Goal: Task Accomplishment & Management: Use online tool/utility

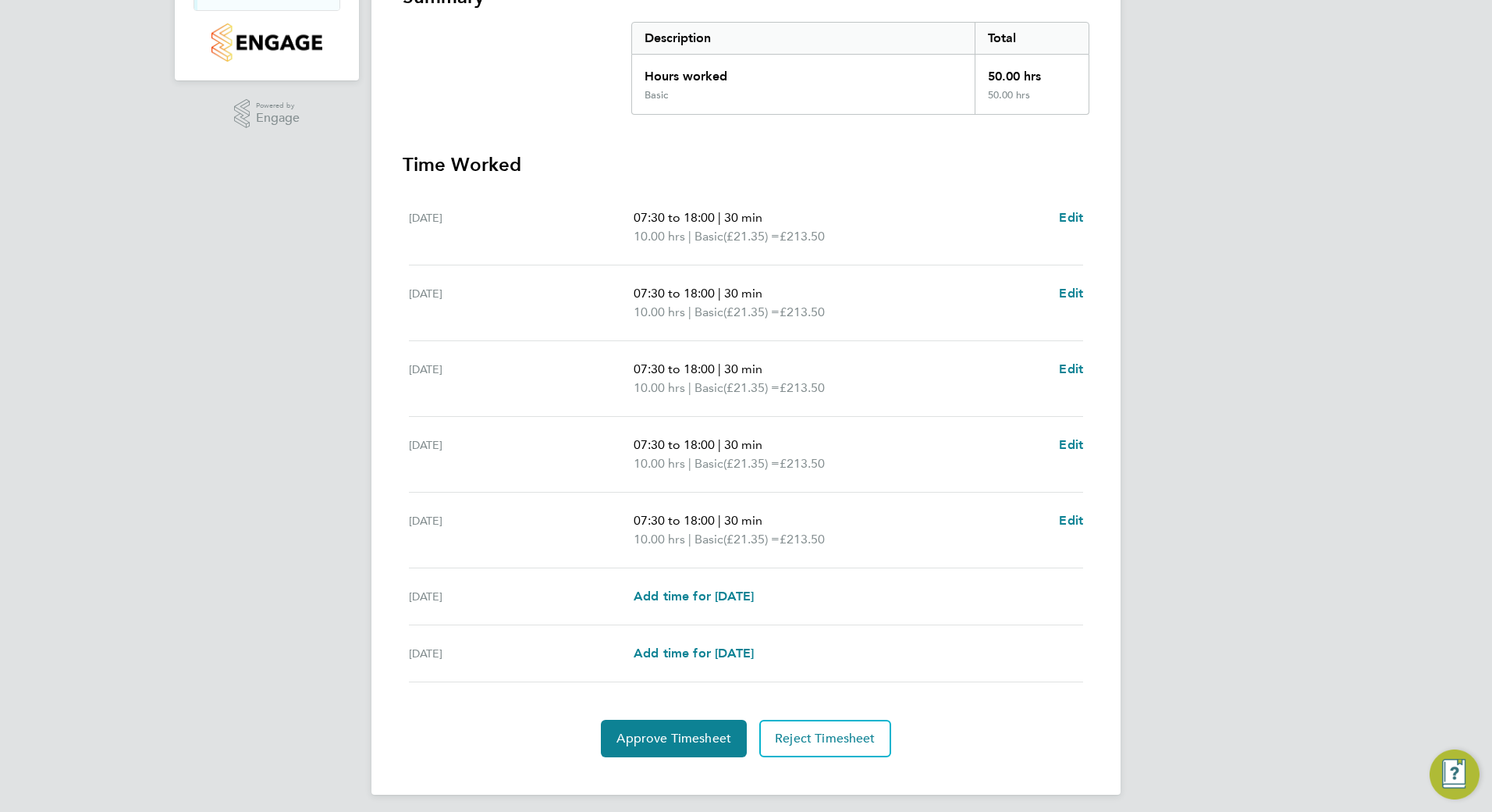
scroll to position [316, 0]
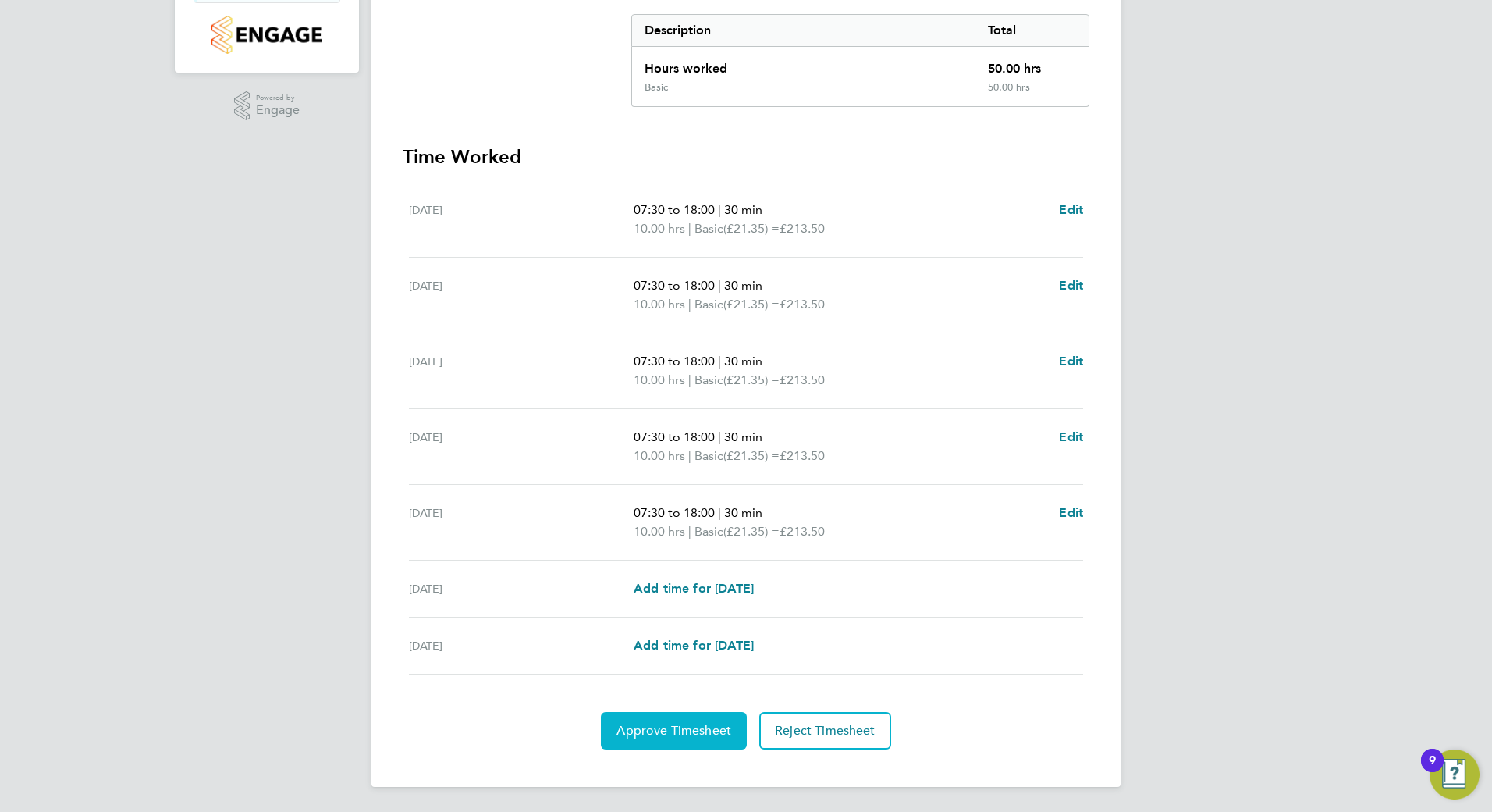
click at [677, 722] on span "Approve Timesheet" at bounding box center [674, 730] width 115 height 16
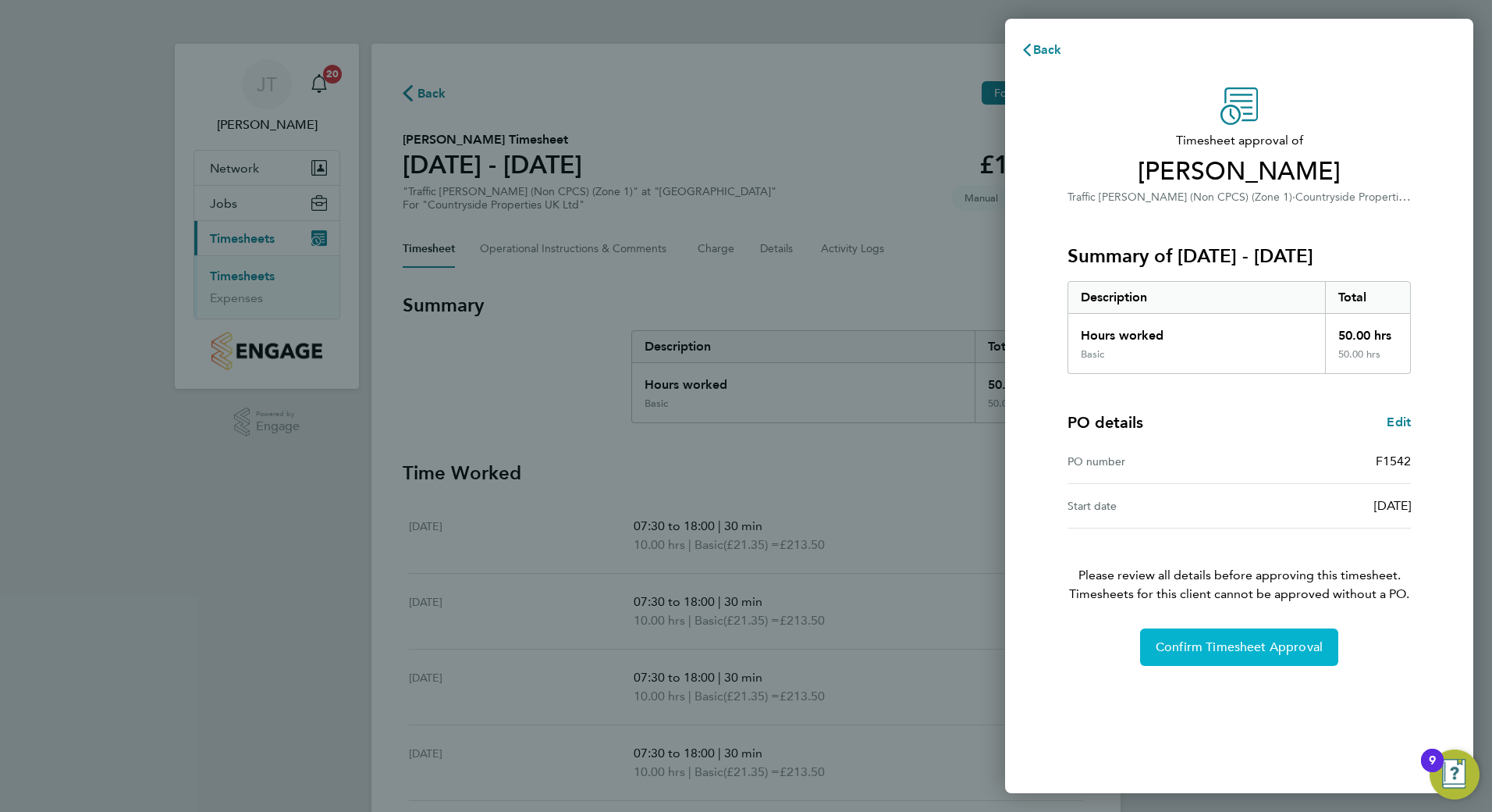
click at [1229, 644] on span "Confirm Timesheet Approval" at bounding box center [1240, 647] width 167 height 16
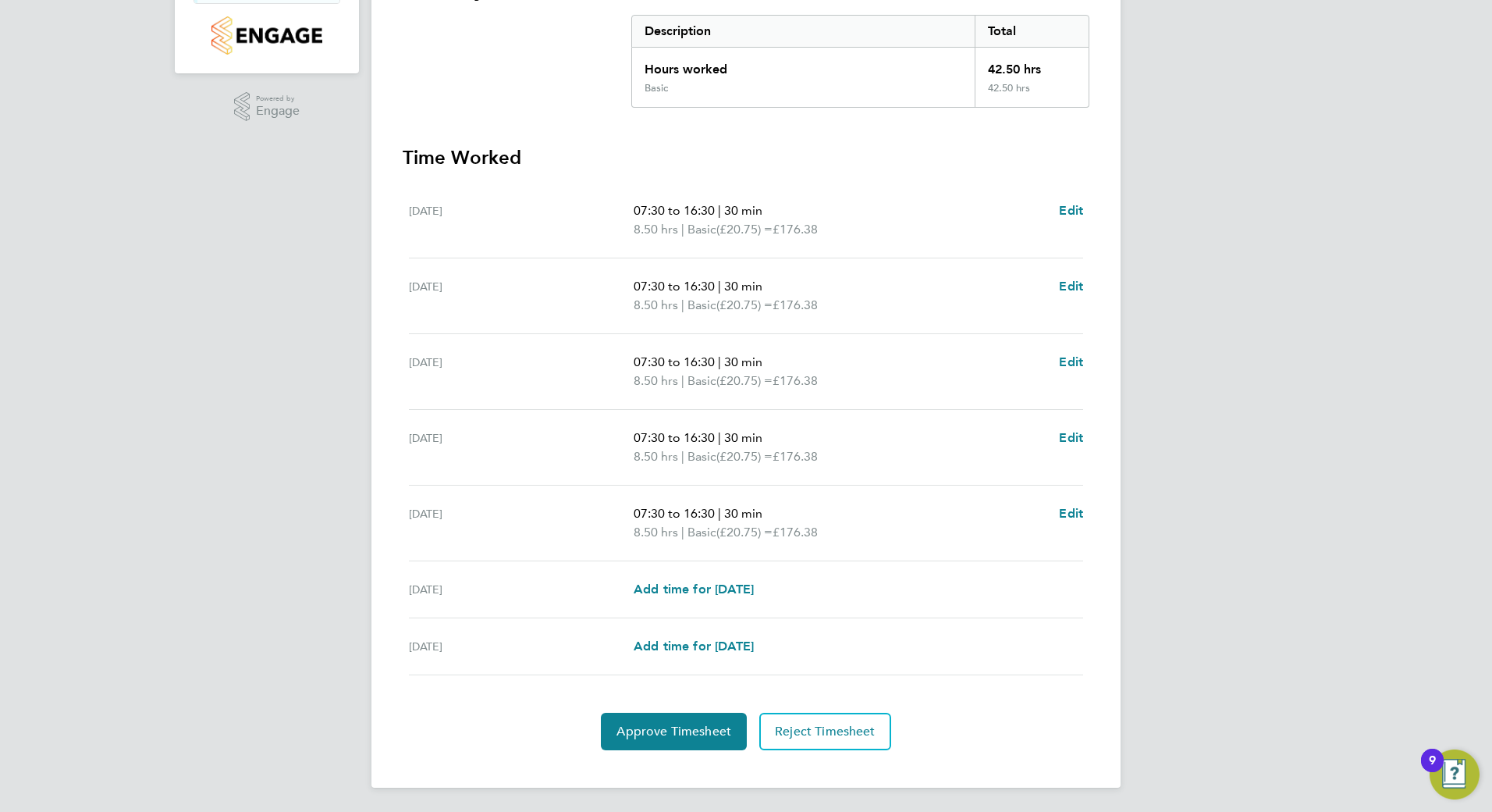
scroll to position [316, 0]
click at [668, 729] on span "Approve Timesheet" at bounding box center [674, 730] width 115 height 16
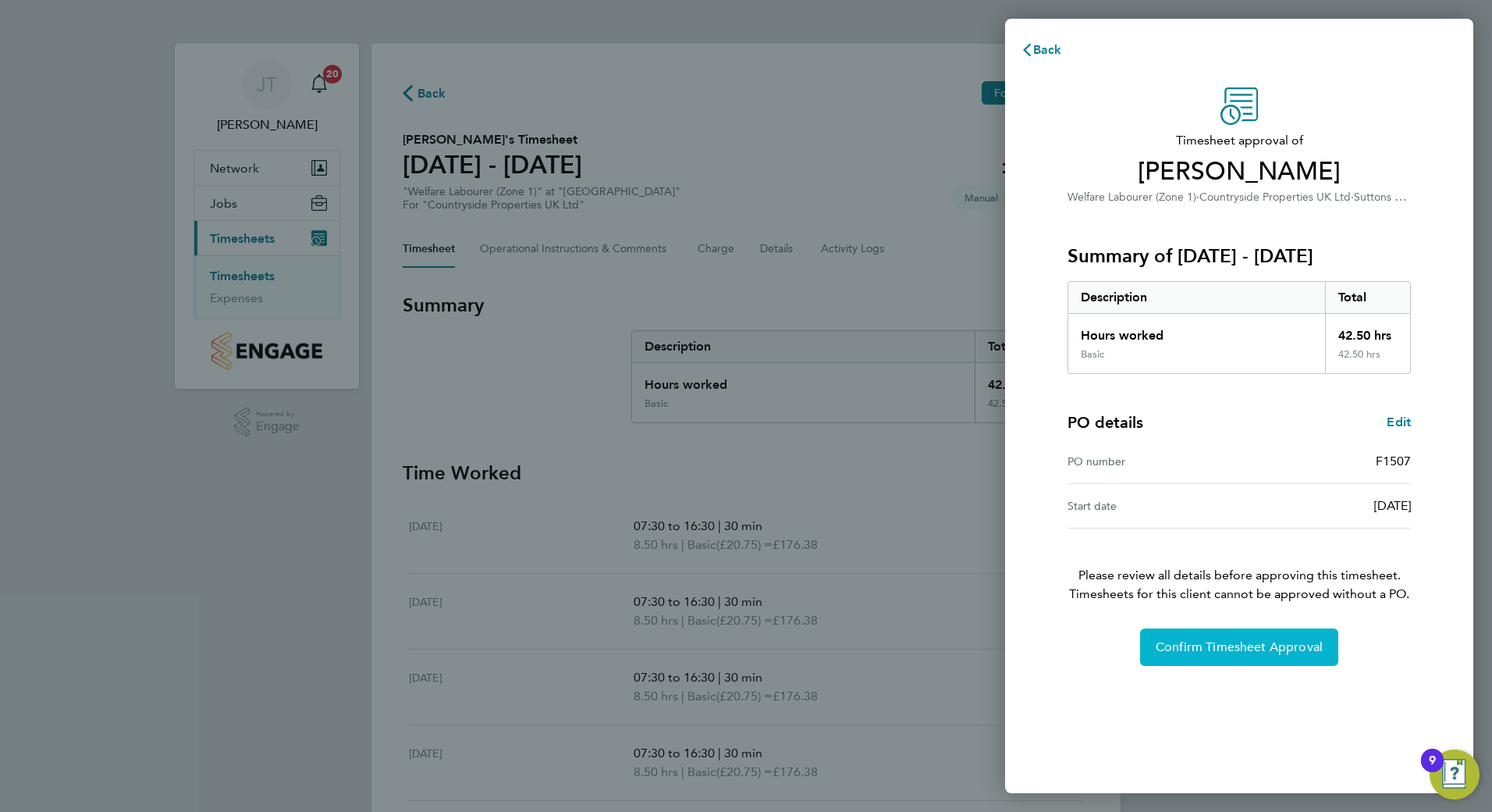
click at [1228, 645] on span "Confirm Timesheet Approval" at bounding box center [1240, 647] width 167 height 16
